Goal: Task Accomplishment & Management: Use online tool/utility

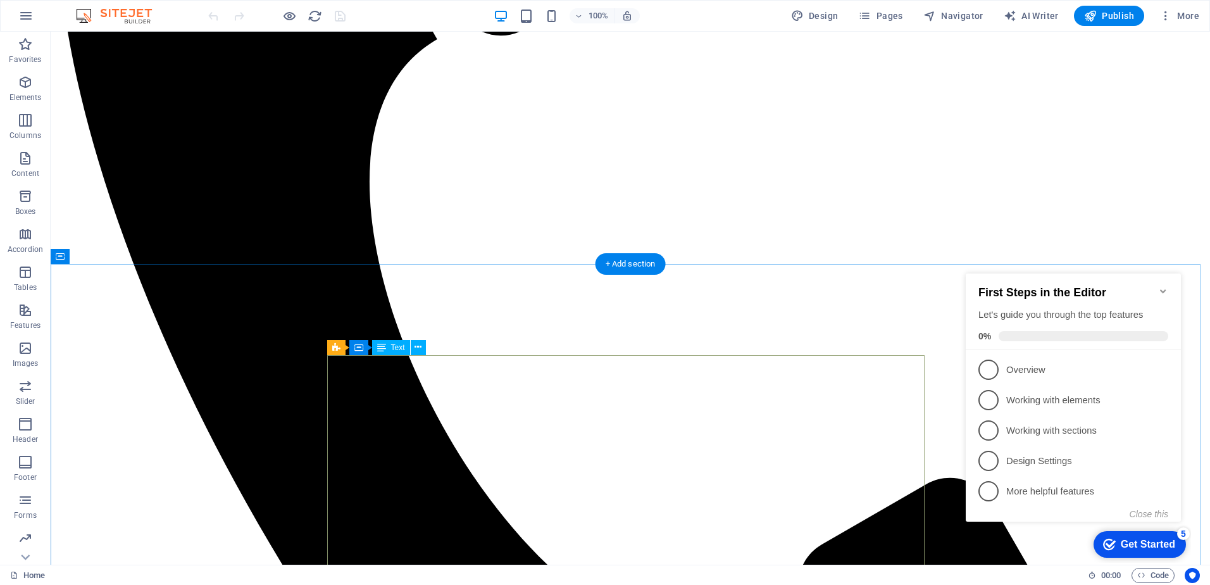
scroll to position [570, 0]
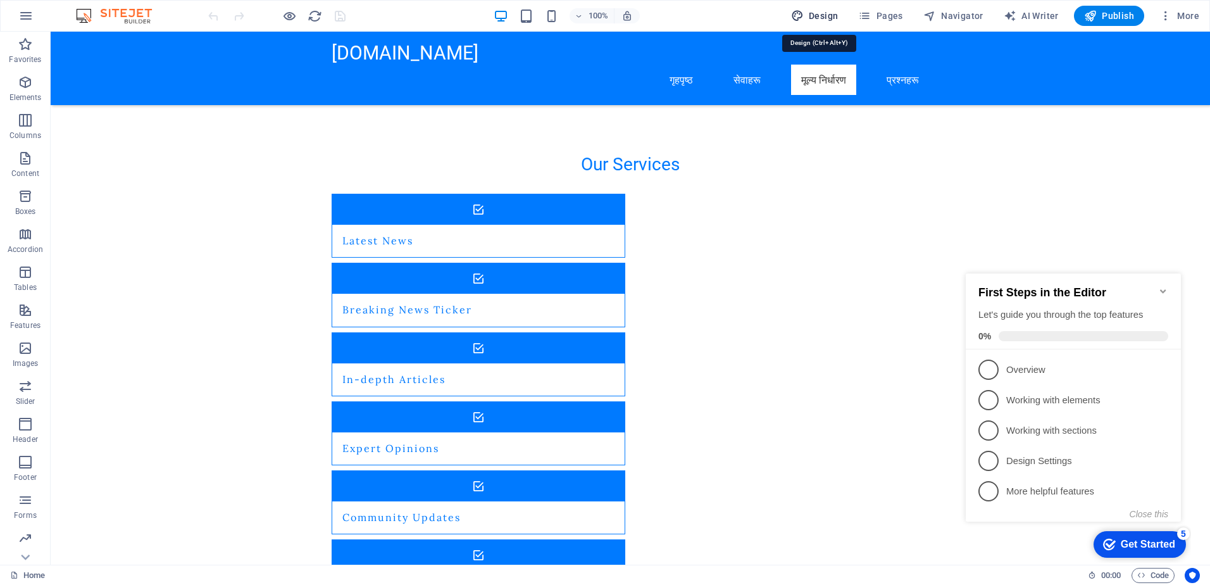
click at [815, 13] on span "Design" at bounding box center [814, 15] width 47 height 13
select select "px"
select select "200"
select select "px"
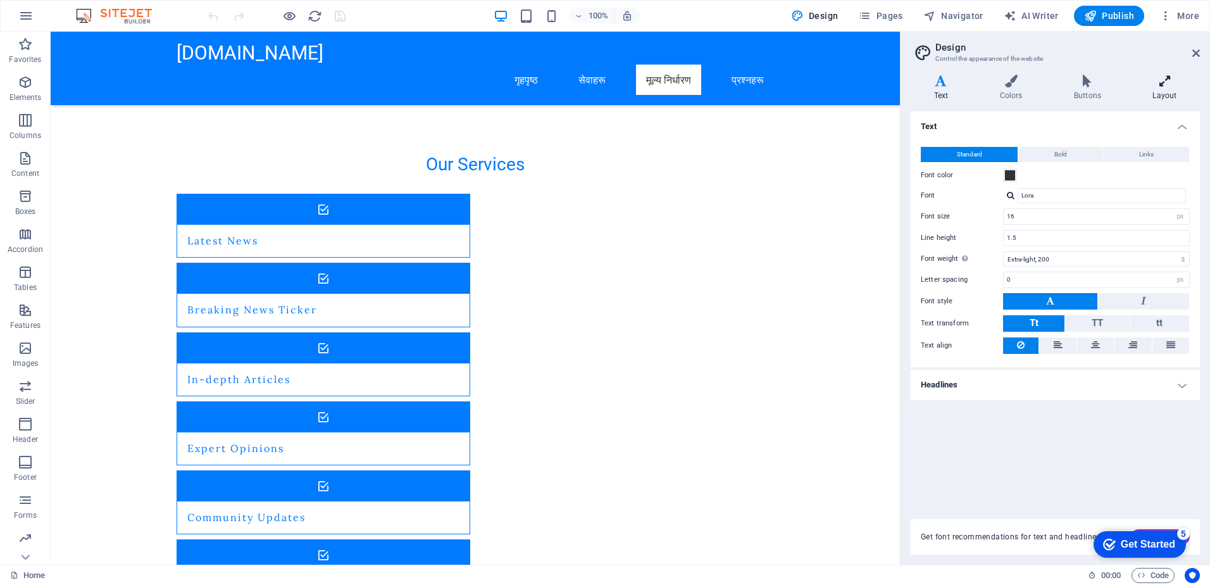
click at [1179, 81] on icon at bounding box center [1165, 81] width 70 height 13
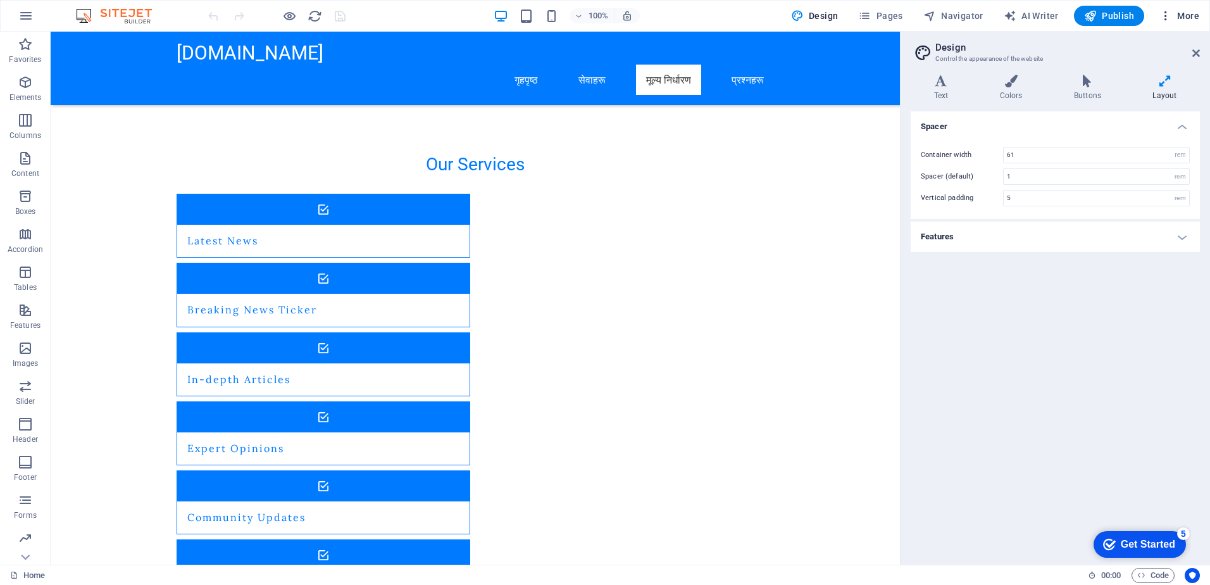
click at [1161, 14] on icon "button" at bounding box center [1166, 15] width 13 height 13
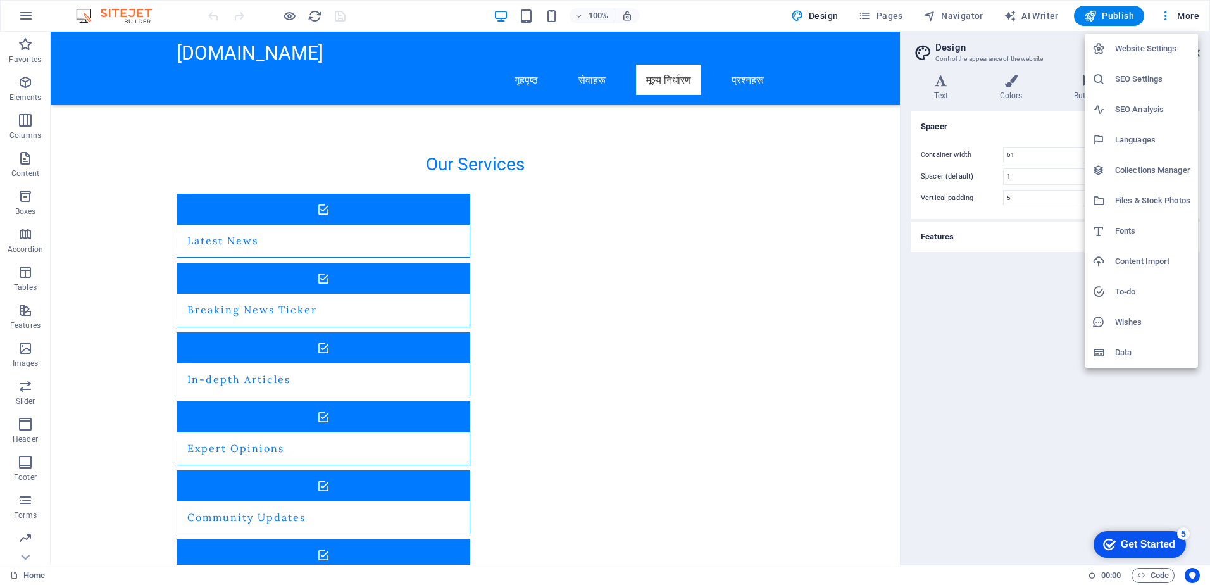
click at [1138, 49] on h6 "Website Settings" at bounding box center [1152, 48] width 75 height 15
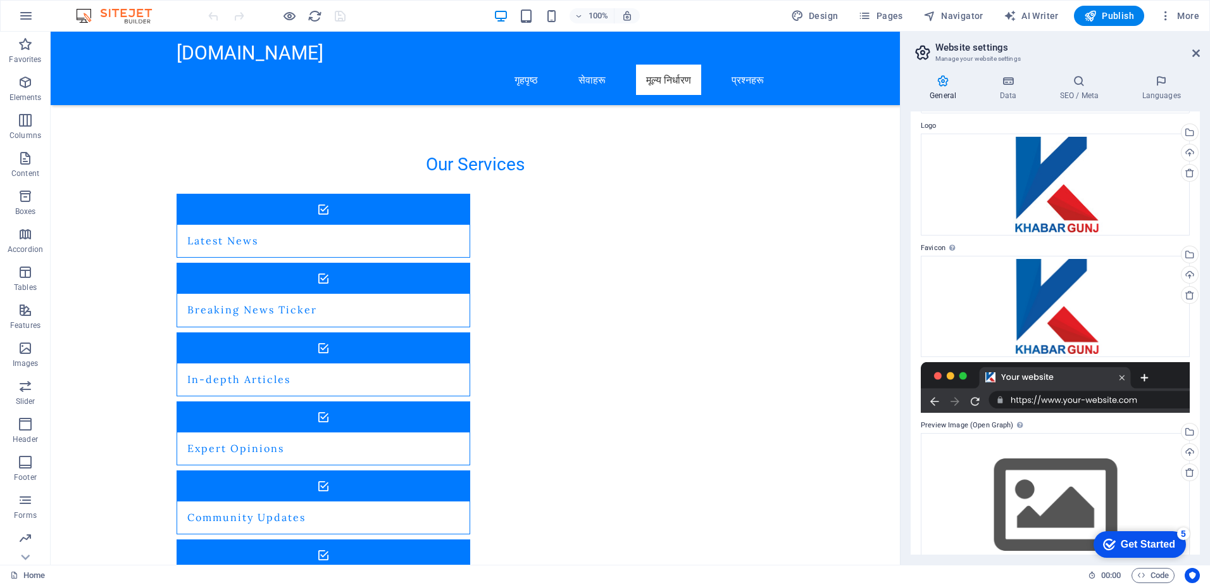
scroll to position [72, 0]
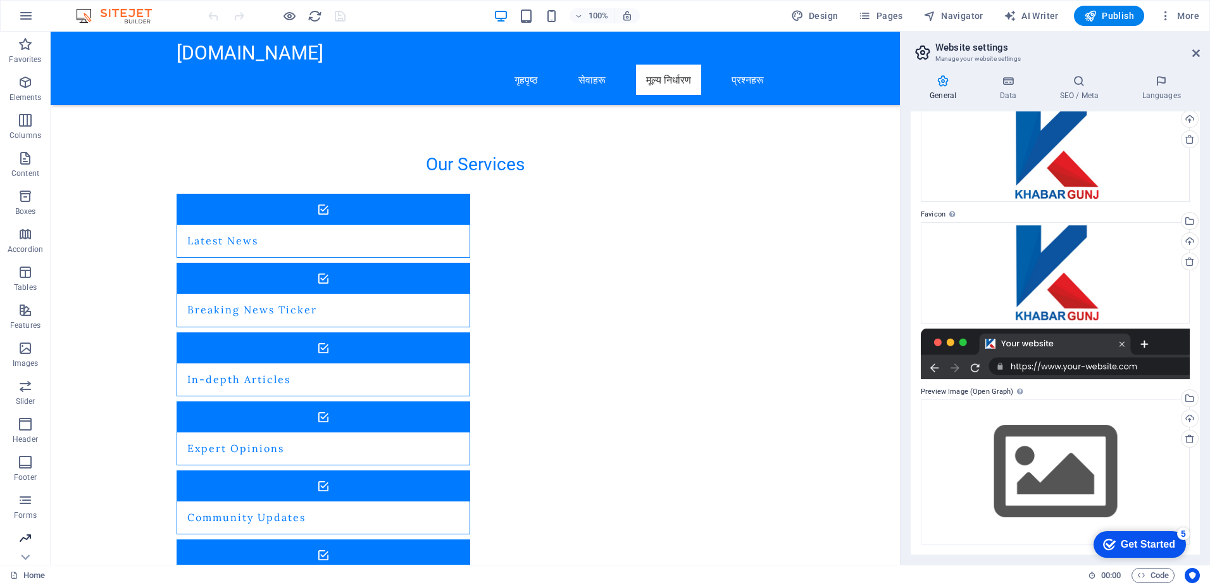
click at [20, 537] on icon "button" at bounding box center [25, 537] width 15 height 15
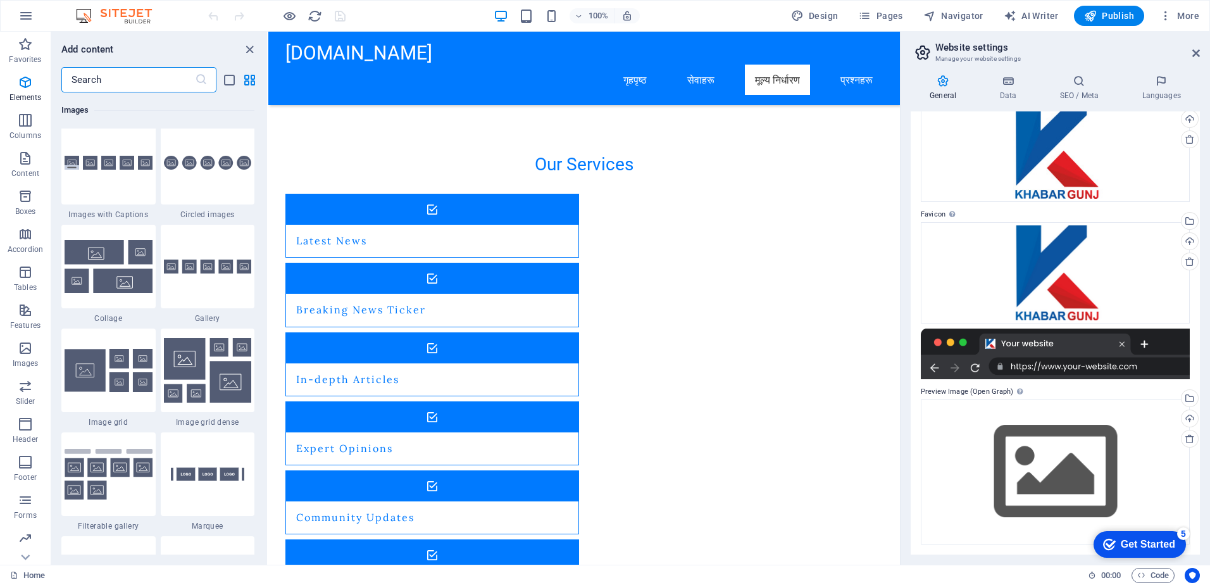
scroll to position [10310, 0]
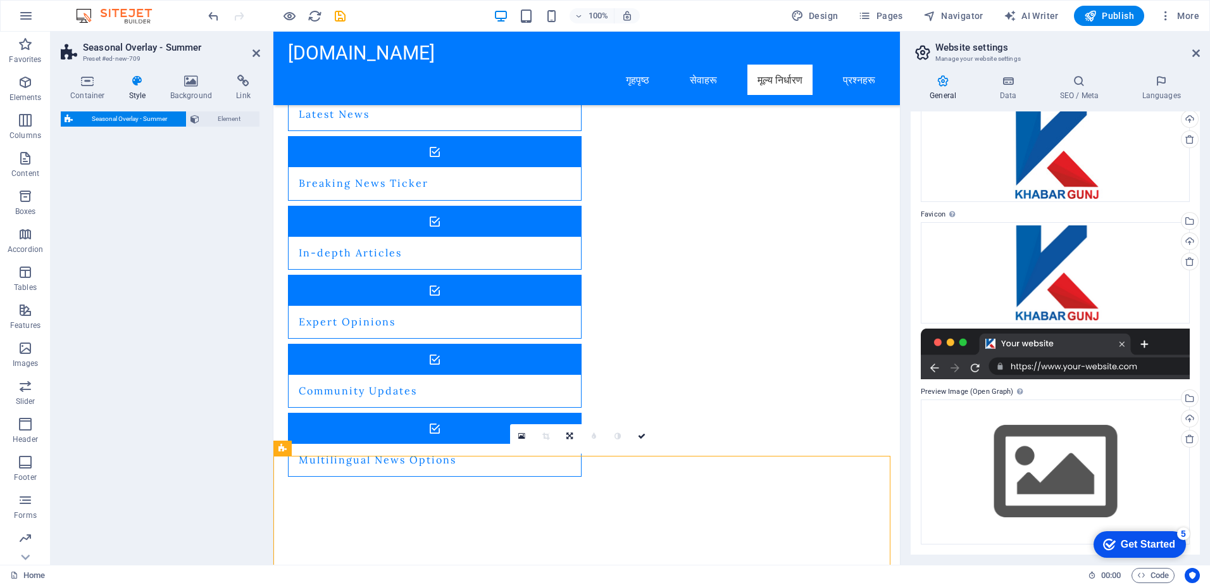
select select "px"
select select "rem"
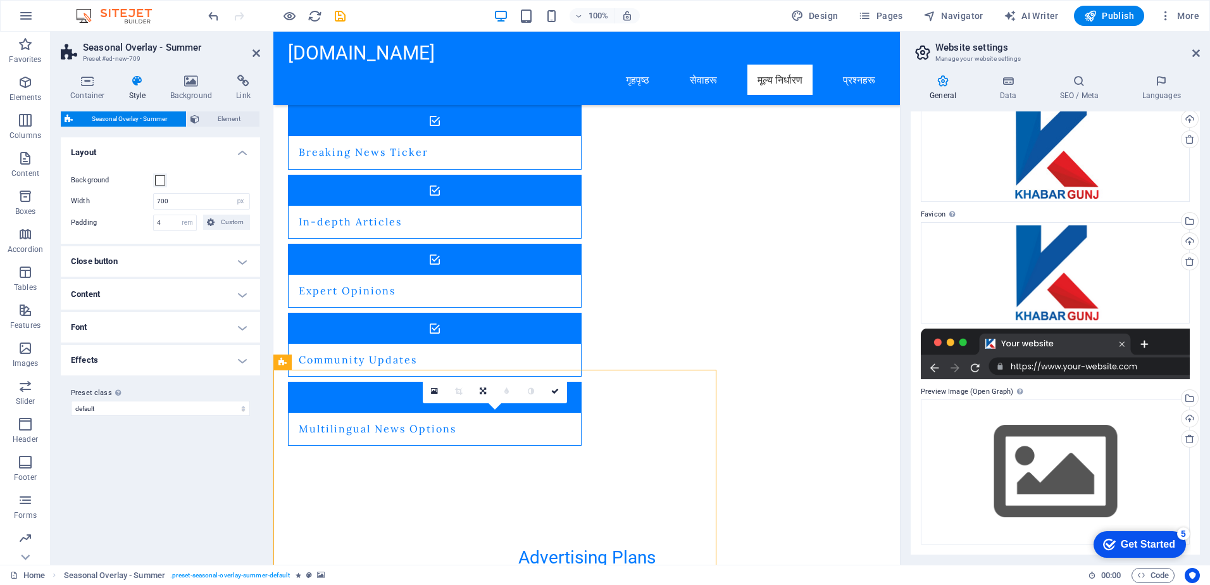
scroll to position [823, 0]
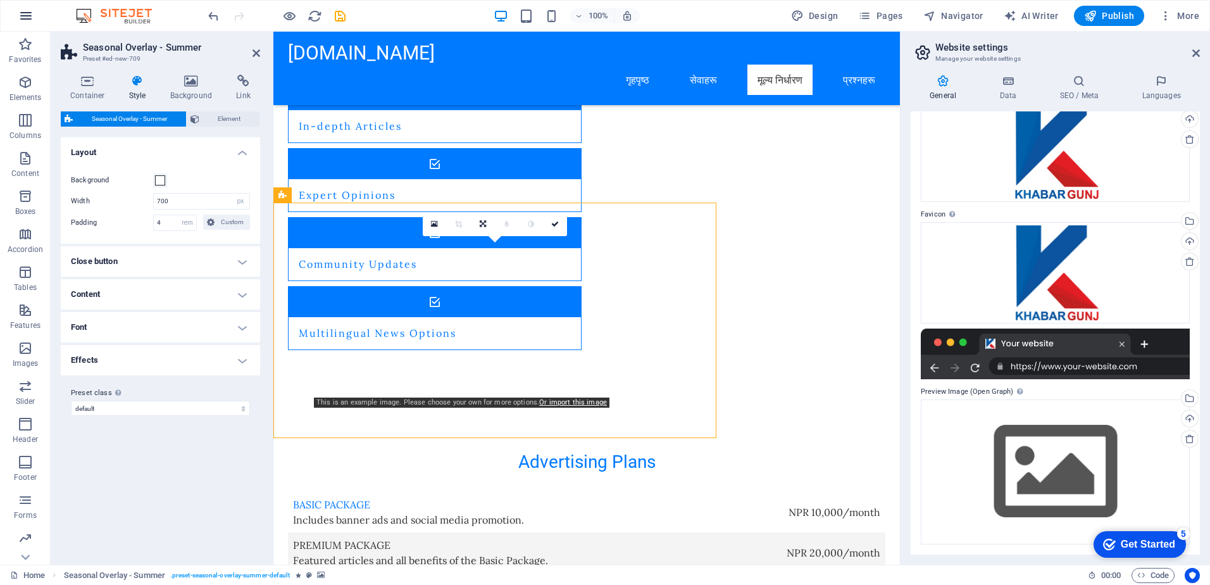
click at [23, 20] on icon "button" at bounding box center [25, 15] width 15 height 15
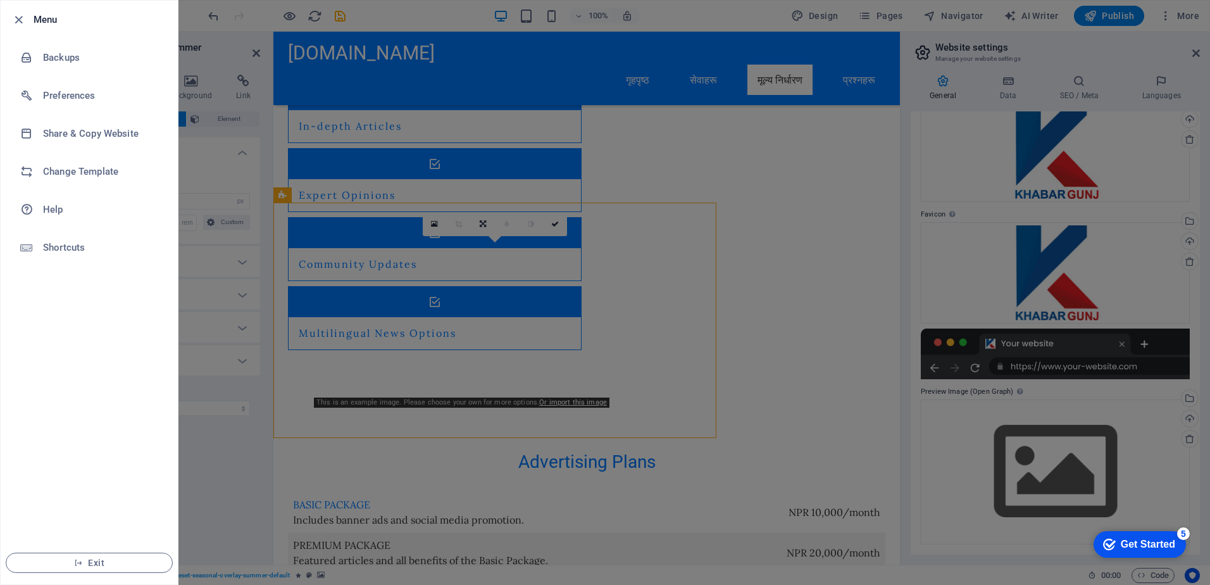
click at [28, 21] on div at bounding box center [22, 19] width 23 height 15
click at [8, 12] on li "Menu" at bounding box center [89, 20] width 177 height 38
click at [15, 18] on icon "button" at bounding box center [18, 20] width 15 height 15
